Goal: Task Accomplishment & Management: Manage account settings

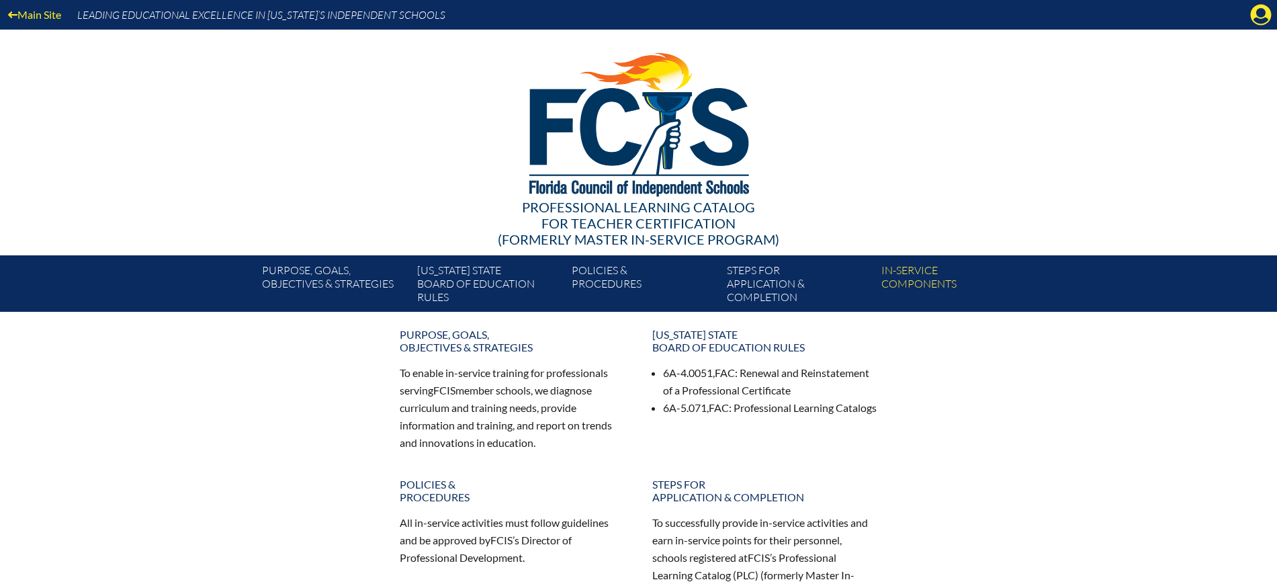
click at [1254, 26] on div "Main Site Leading Educational Excellence in Florida’s Independent Schools" at bounding box center [638, 15] width 1277 height 30
click at [1252, 15] on icon at bounding box center [1260, 15] width 21 height 21
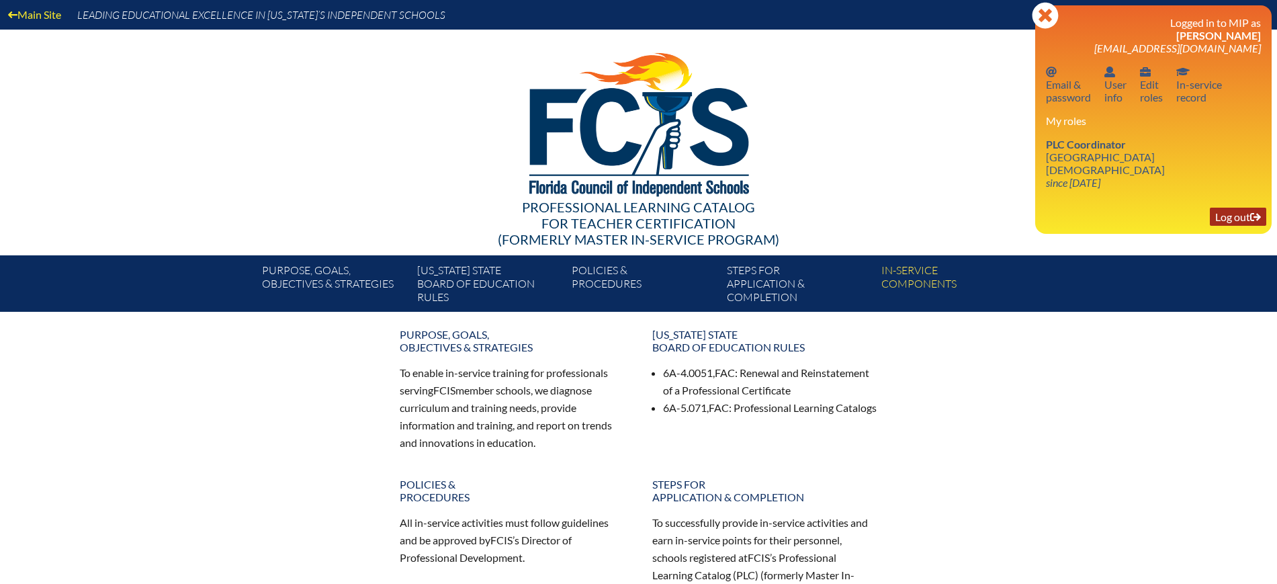
click at [1237, 208] on link "Log out Log out" at bounding box center [1237, 217] width 56 height 18
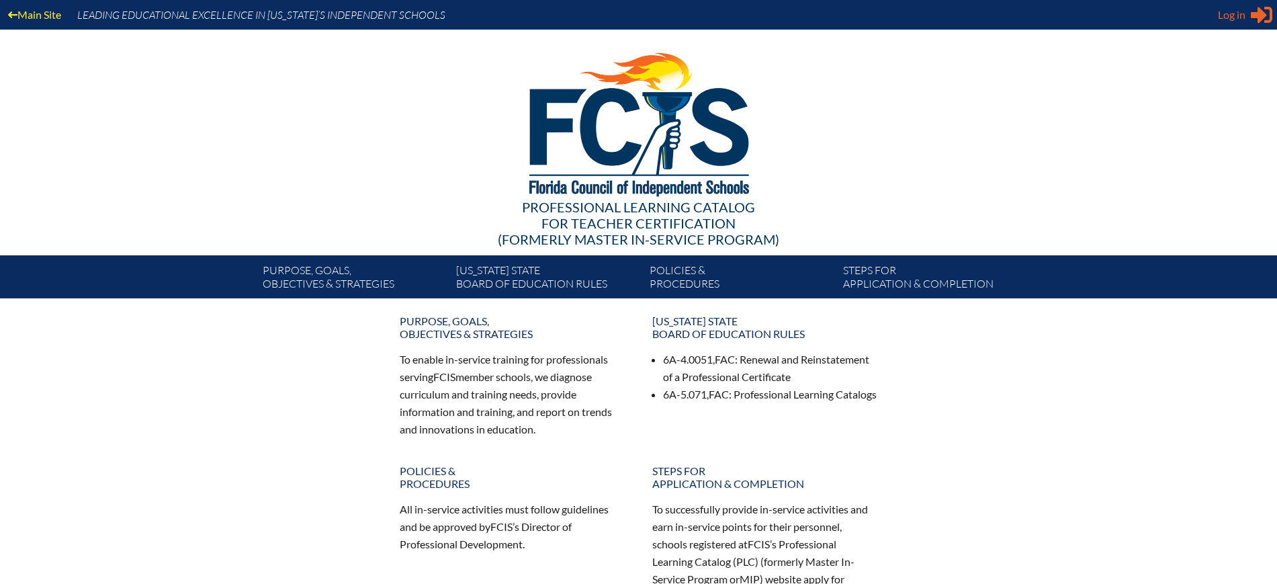
type input "[EMAIL_ADDRESS][DOMAIN_NAME]"
click at [1234, 17] on span "Log in" at bounding box center [1231, 15] width 28 height 16
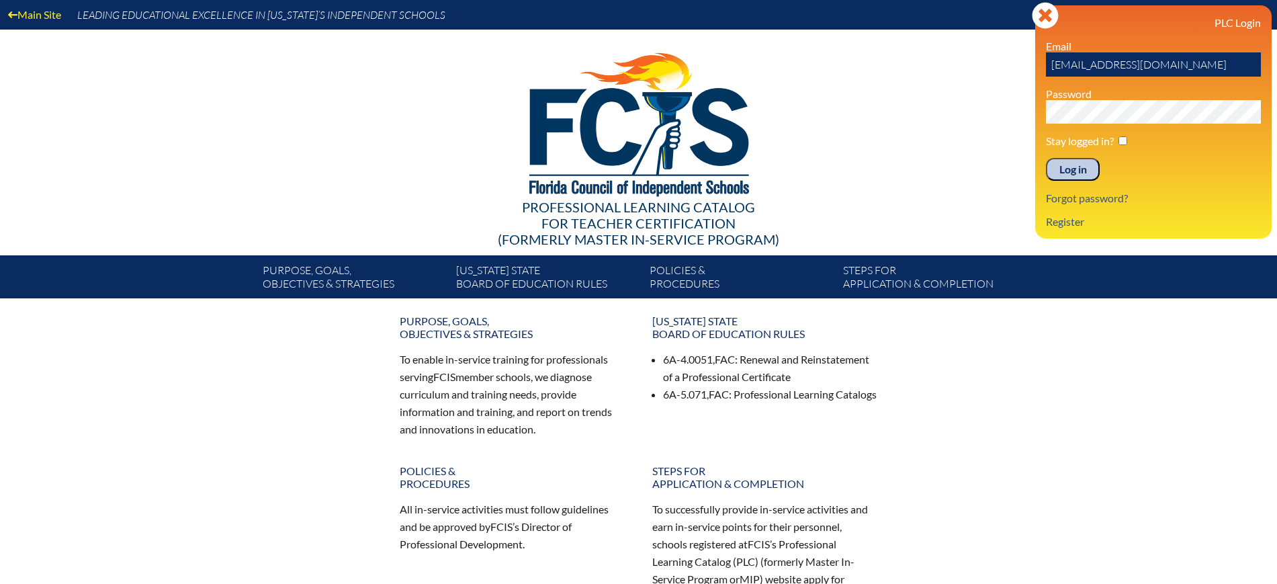
click at [1089, 167] on input "Log in" at bounding box center [1073, 169] width 54 height 23
